Goal: Book appointment/travel/reservation

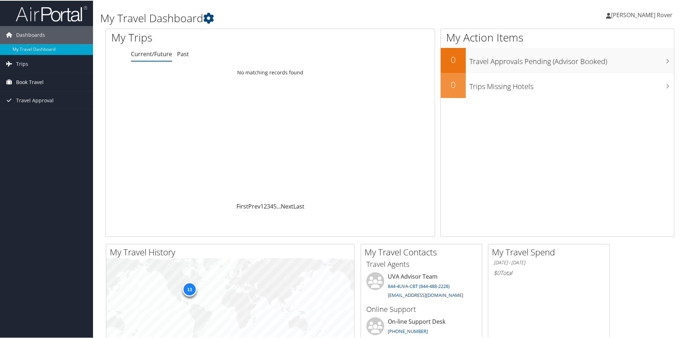
click at [37, 78] on span "Book Travel" at bounding box center [30, 82] width 28 height 18
click at [58, 117] on link "Book/Manage Online Trips" at bounding box center [46, 117] width 93 height 11
